Goal: Obtain resource: Download file/media

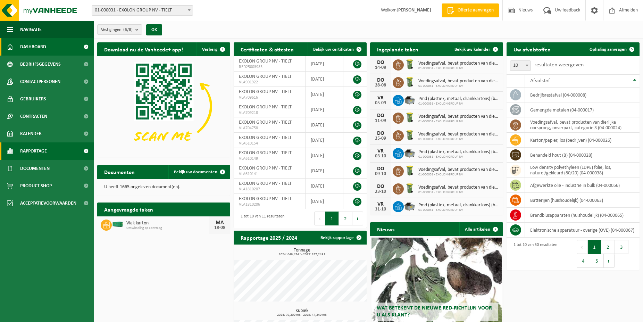
click at [33, 152] on span "Rapportage" at bounding box center [33, 150] width 27 height 17
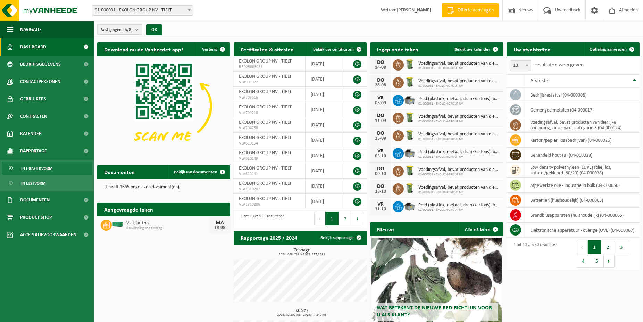
click at [42, 167] on span "In grafiekvorm" at bounding box center [36, 168] width 31 height 13
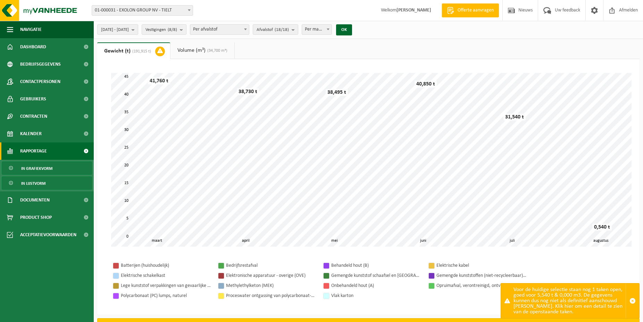
click at [36, 182] on span "In lijstvorm" at bounding box center [33, 183] width 24 height 13
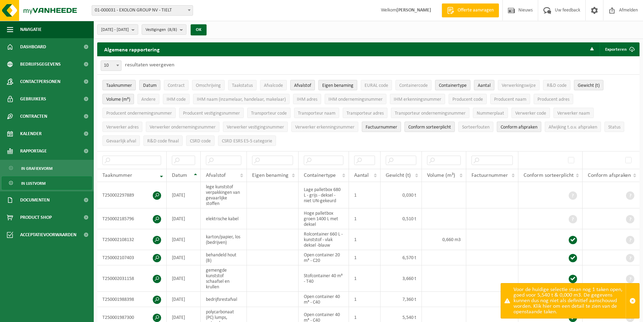
drag, startPoint x: 482, startPoint y: 123, endPoint x: 512, endPoint y: 129, distance: 30.5
click at [482, 123] on button "Sorteerfouten" at bounding box center [475, 126] width 35 height 10
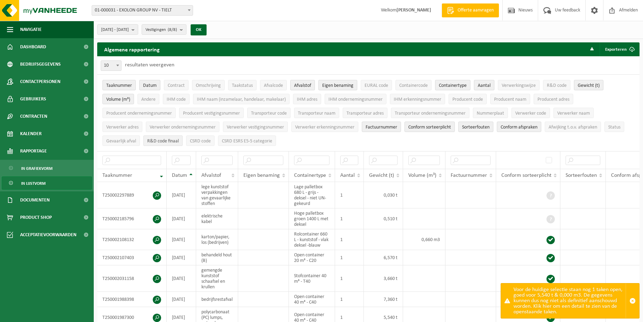
click at [174, 138] on span "R&D code finaal" at bounding box center [163, 140] width 32 height 5
click at [201, 138] on span "CSRD code" at bounding box center [200, 140] width 21 height 5
click at [259, 138] on span "CSRD ESRS E5-5 categorie" at bounding box center [247, 140] width 50 height 5
click at [613, 46] on button "Exporteren" at bounding box center [618, 49] width 39 height 14
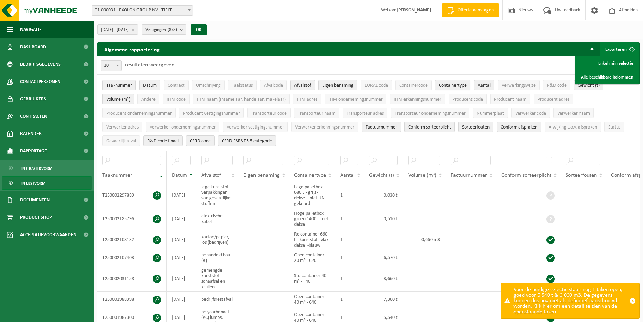
click at [455, 83] on span "Containertype" at bounding box center [453, 85] width 28 height 5
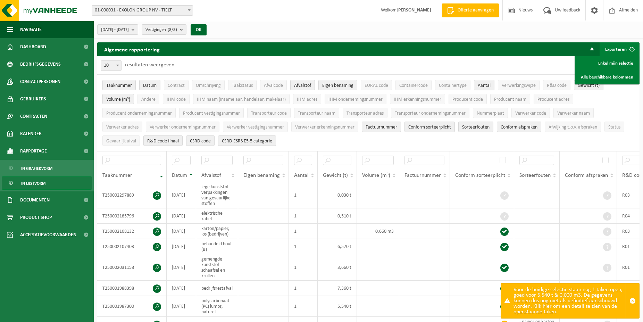
click at [486, 85] on span "Aantal" at bounding box center [483, 85] width 13 height 5
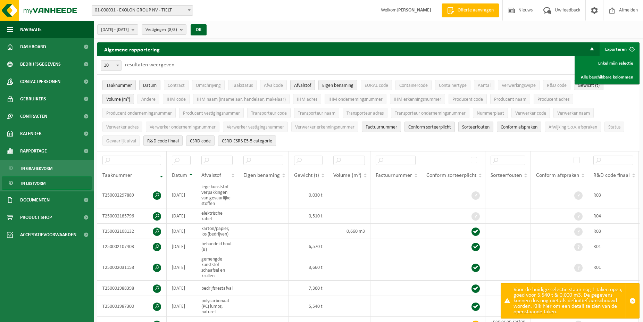
click at [391, 125] on span "Factuurnummer" at bounding box center [381, 127] width 32 height 5
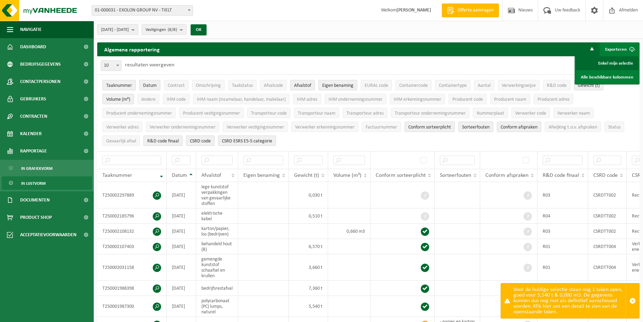
click at [610, 64] on link "Enkel mijn selectie" at bounding box center [606, 63] width 63 height 14
